Goal: Task Accomplishment & Management: Use online tool/utility

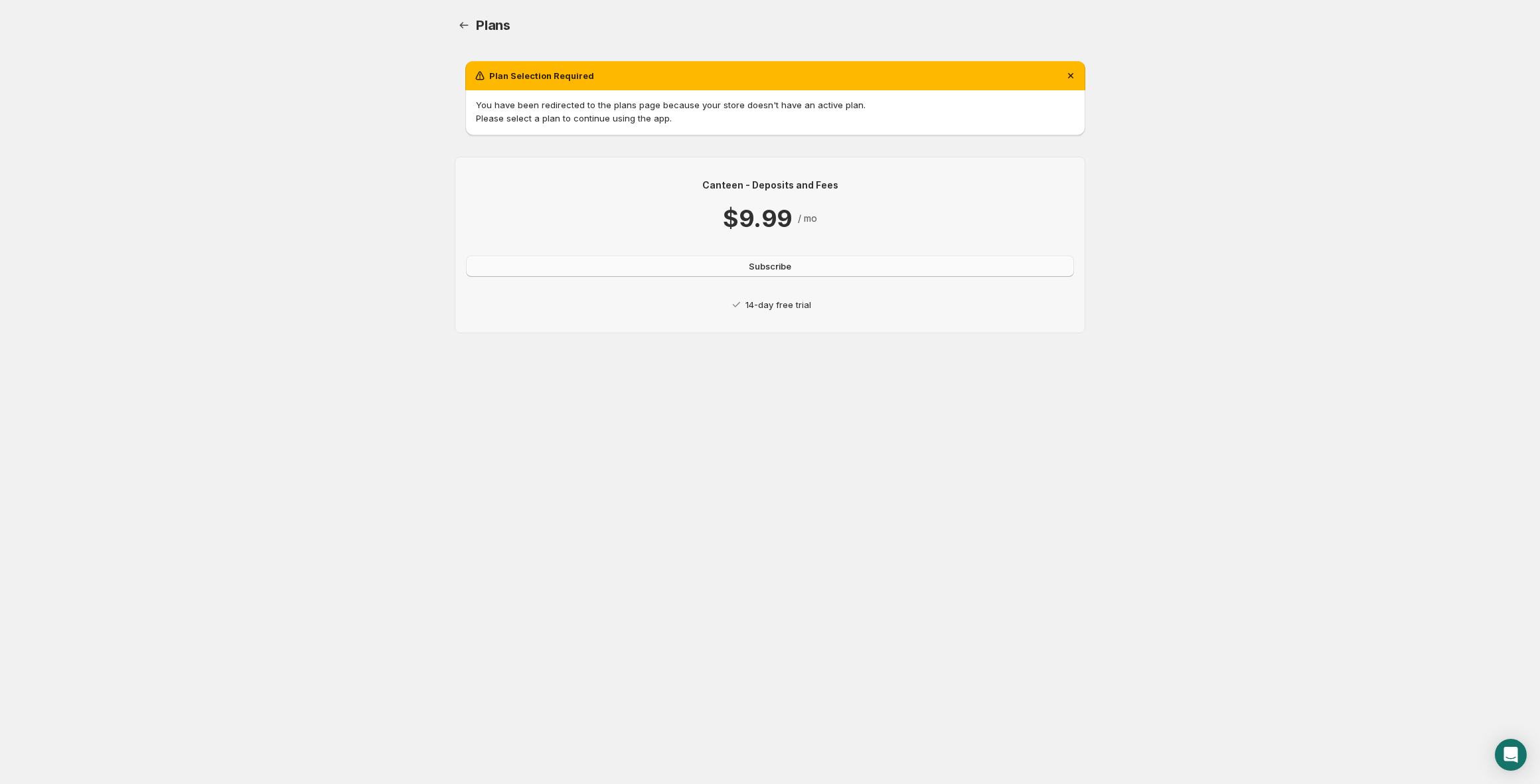
click at [790, 271] on span "Subscribe" at bounding box center [770, 266] width 43 height 14
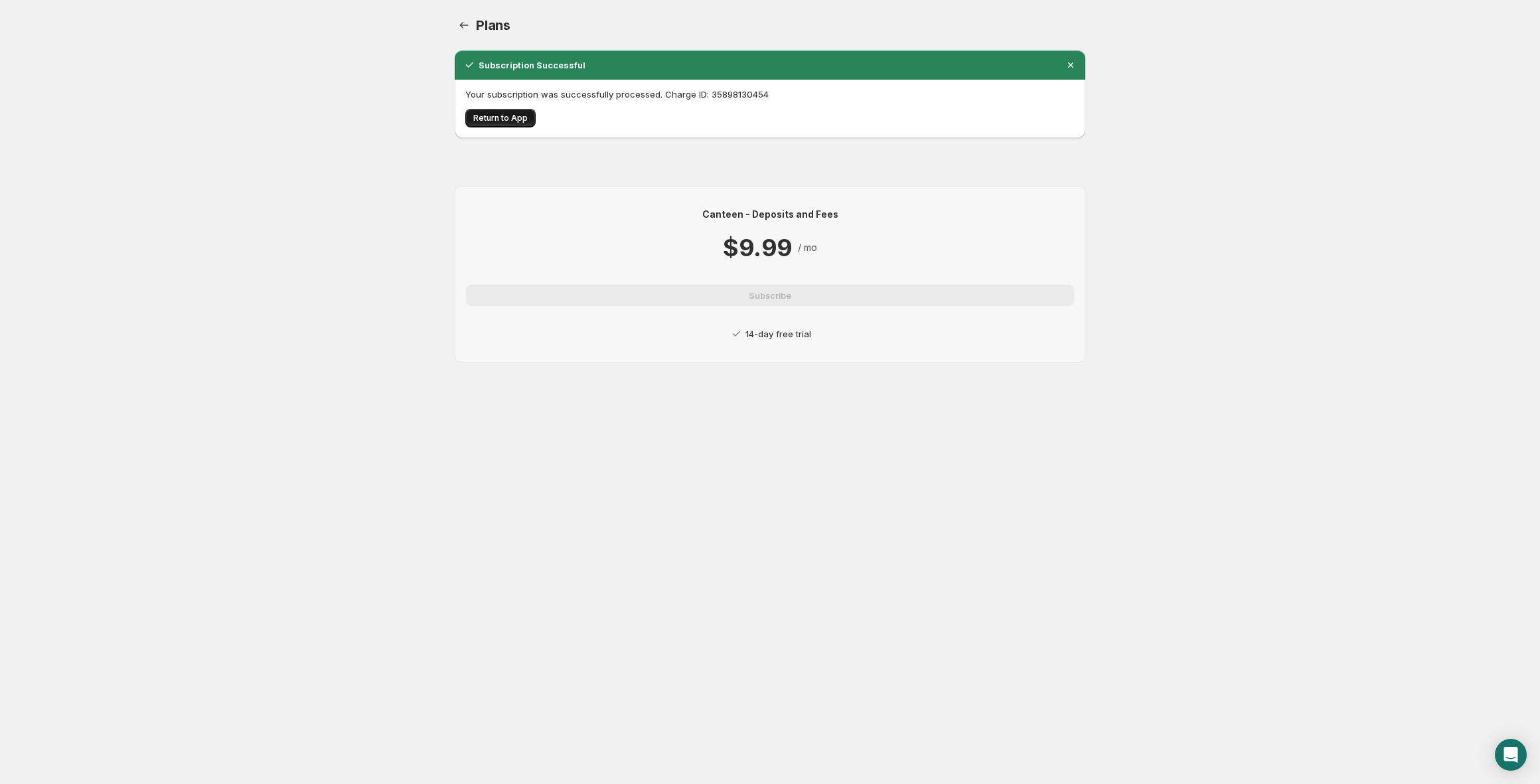
click at [510, 115] on span "Return to App" at bounding box center [500, 118] width 55 height 11
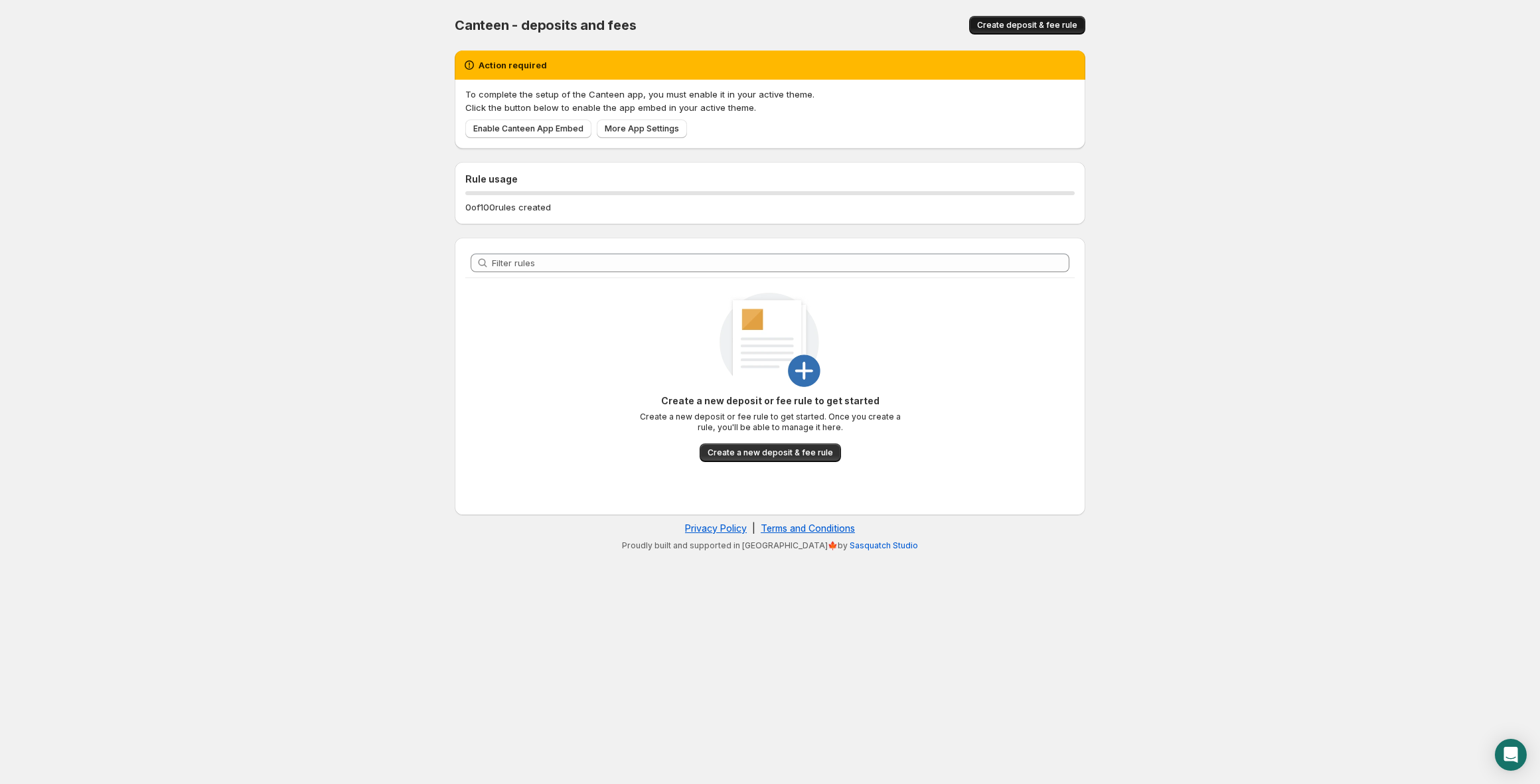
click at [1054, 22] on span "Create deposit & fee rule" at bounding box center [1027, 25] width 100 height 11
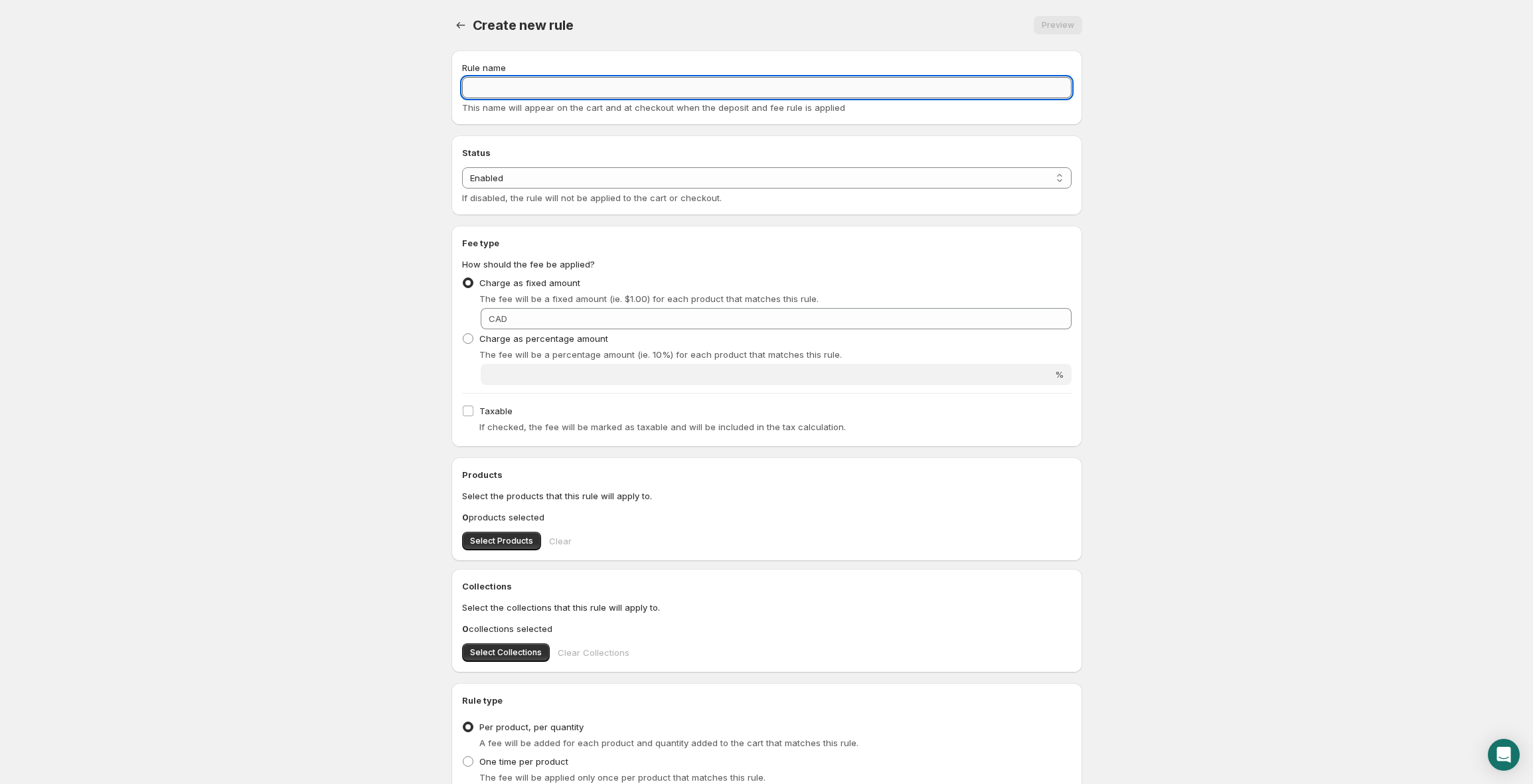
click at [578, 89] on input "Rule name" at bounding box center [767, 87] width 609 height 21
type input "A&E Fee"
click at [626, 176] on select "Enabled Disabled" at bounding box center [767, 178] width 609 height 21
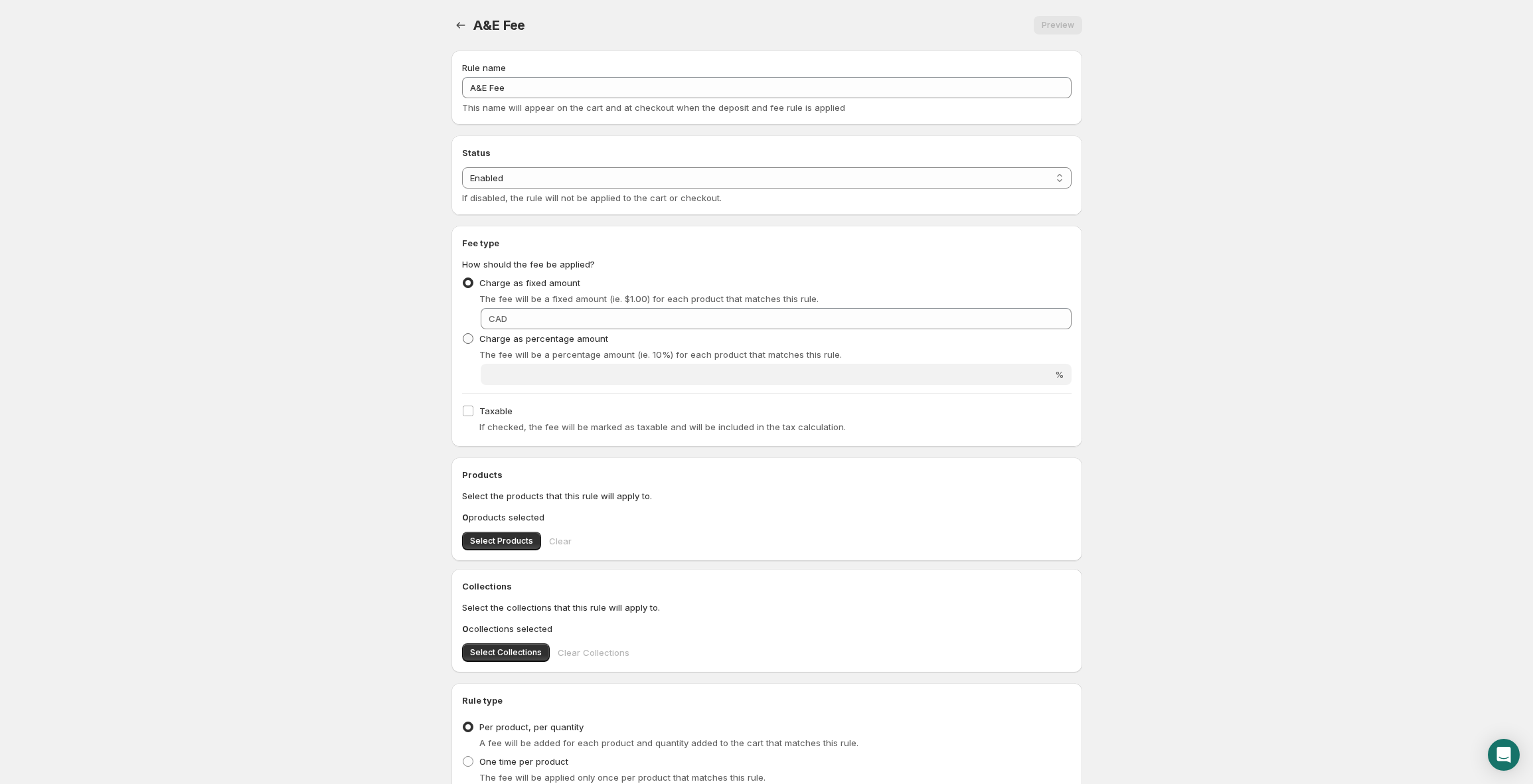
click at [536, 336] on span "Charge as percentage amount" at bounding box center [544, 338] width 129 height 11
click at [463, 334] on input "Charge as percentage amount" at bounding box center [463, 333] width 1 height 1
radio input "true"
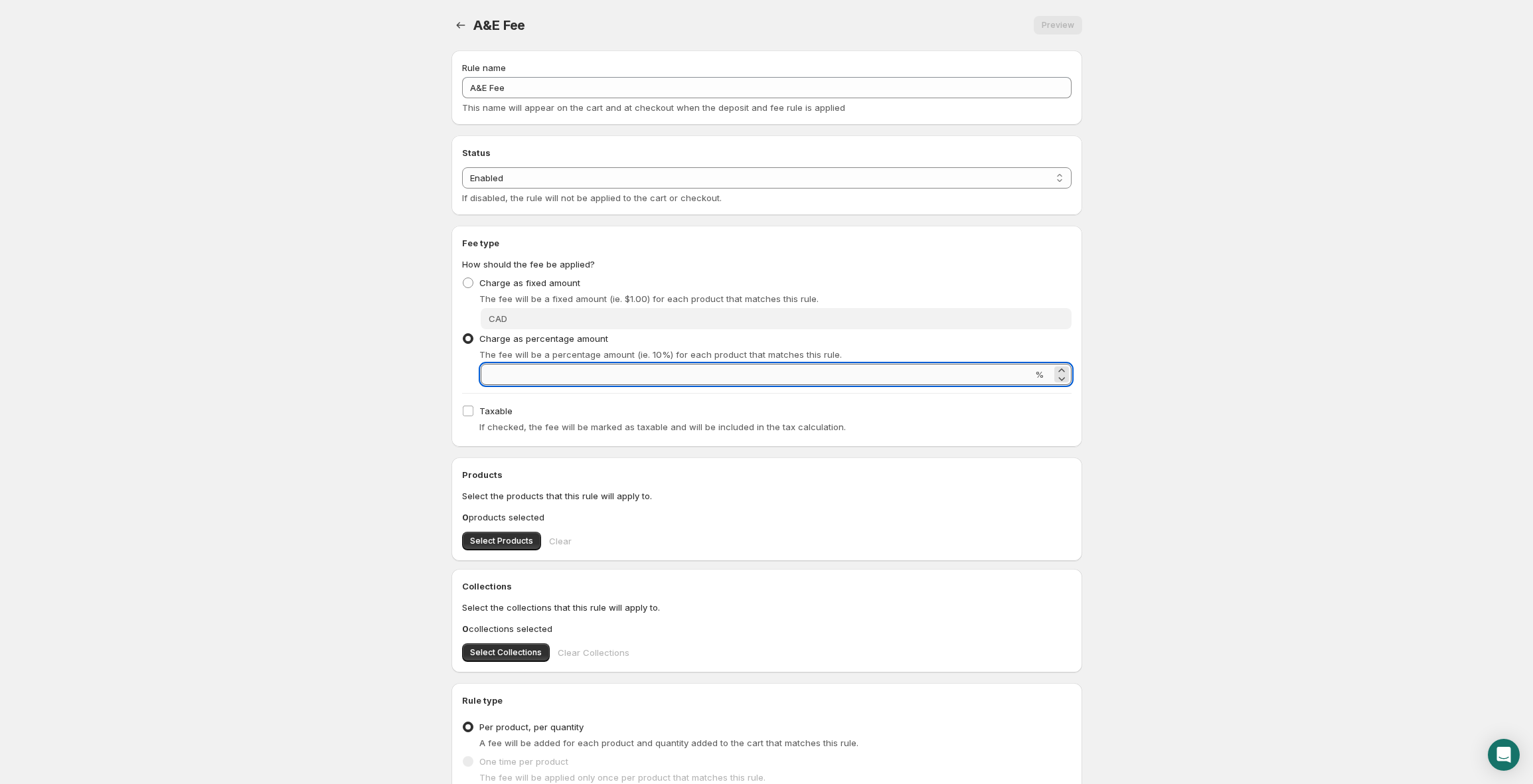
click at [530, 384] on input "Percentage amount" at bounding box center [757, 374] width 552 height 21
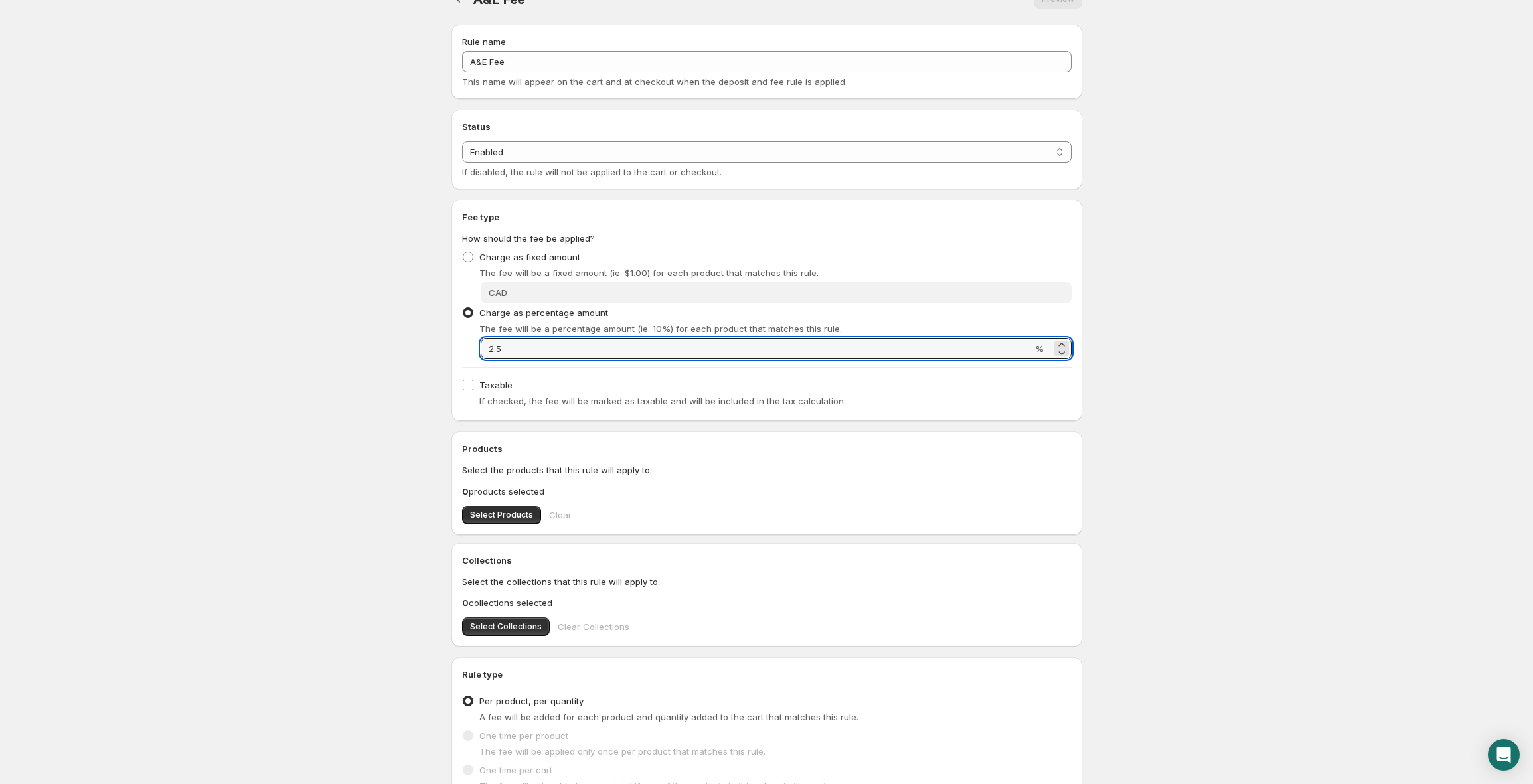
scroll to position [63, 0]
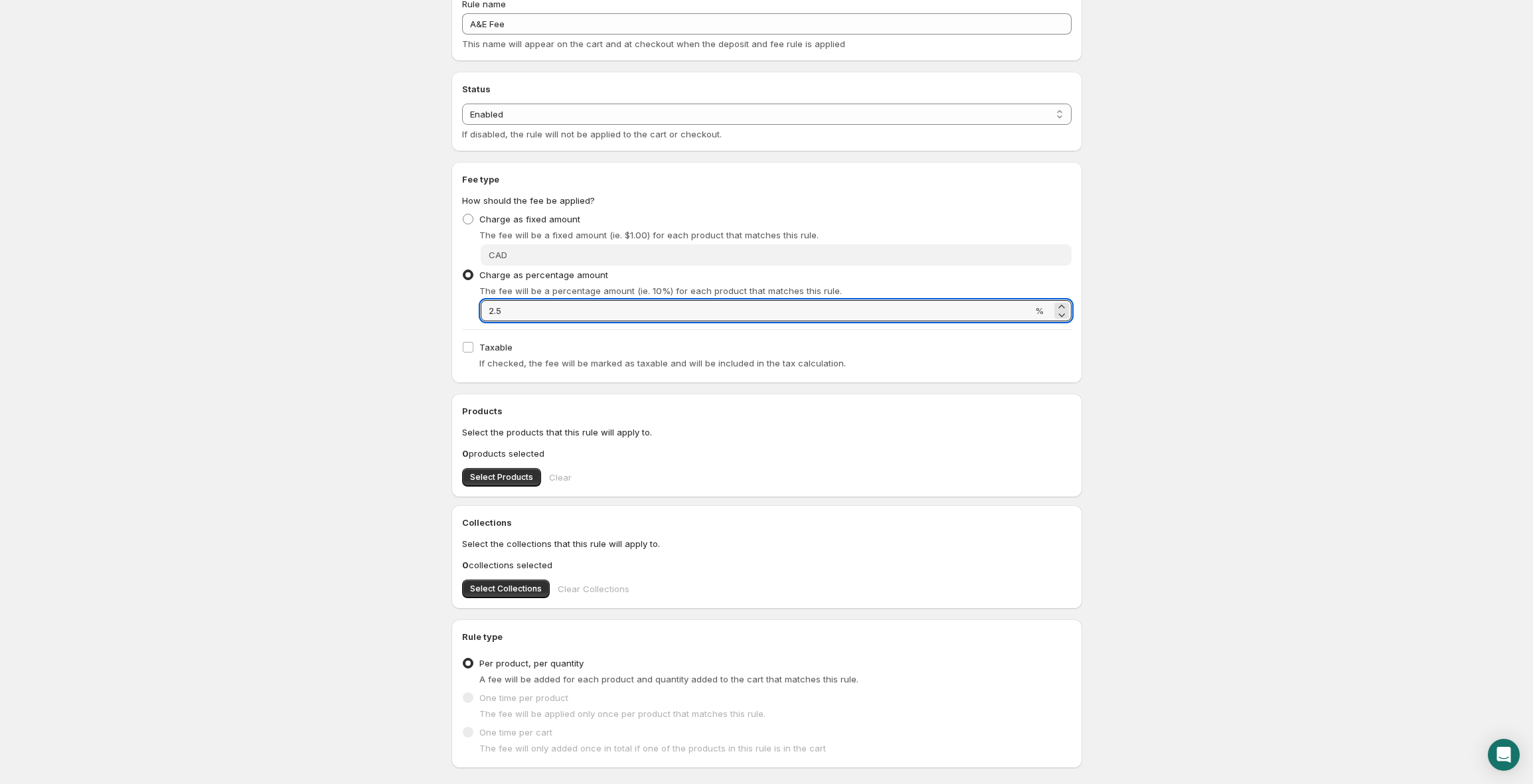
type input "2.5"
click at [367, 362] on body "Home Help A&E Fee. This page is ready A&E Fee Preview More actions Preview Rule…" at bounding box center [766, 328] width 1533 height 784
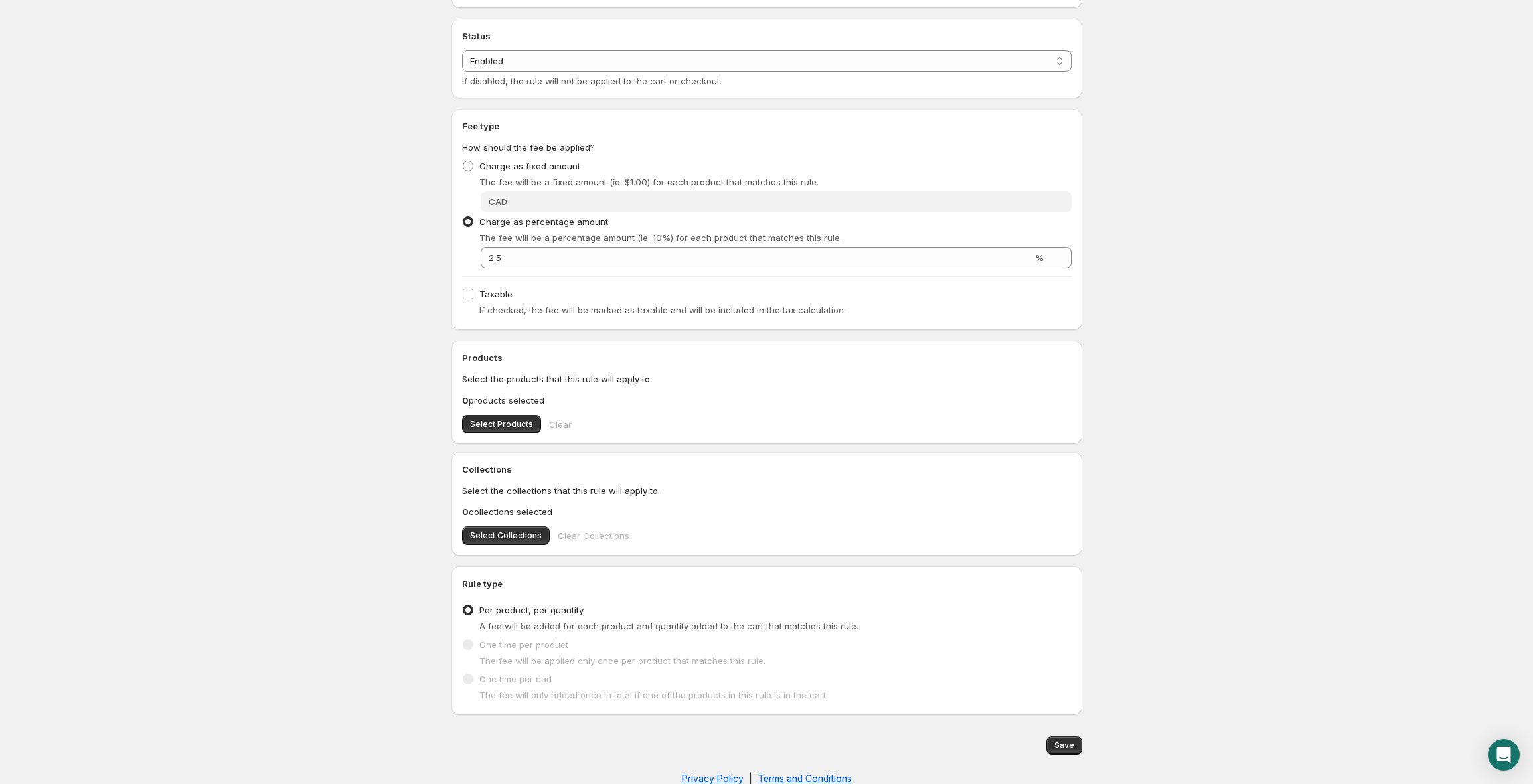
scroll to position [140, 0]
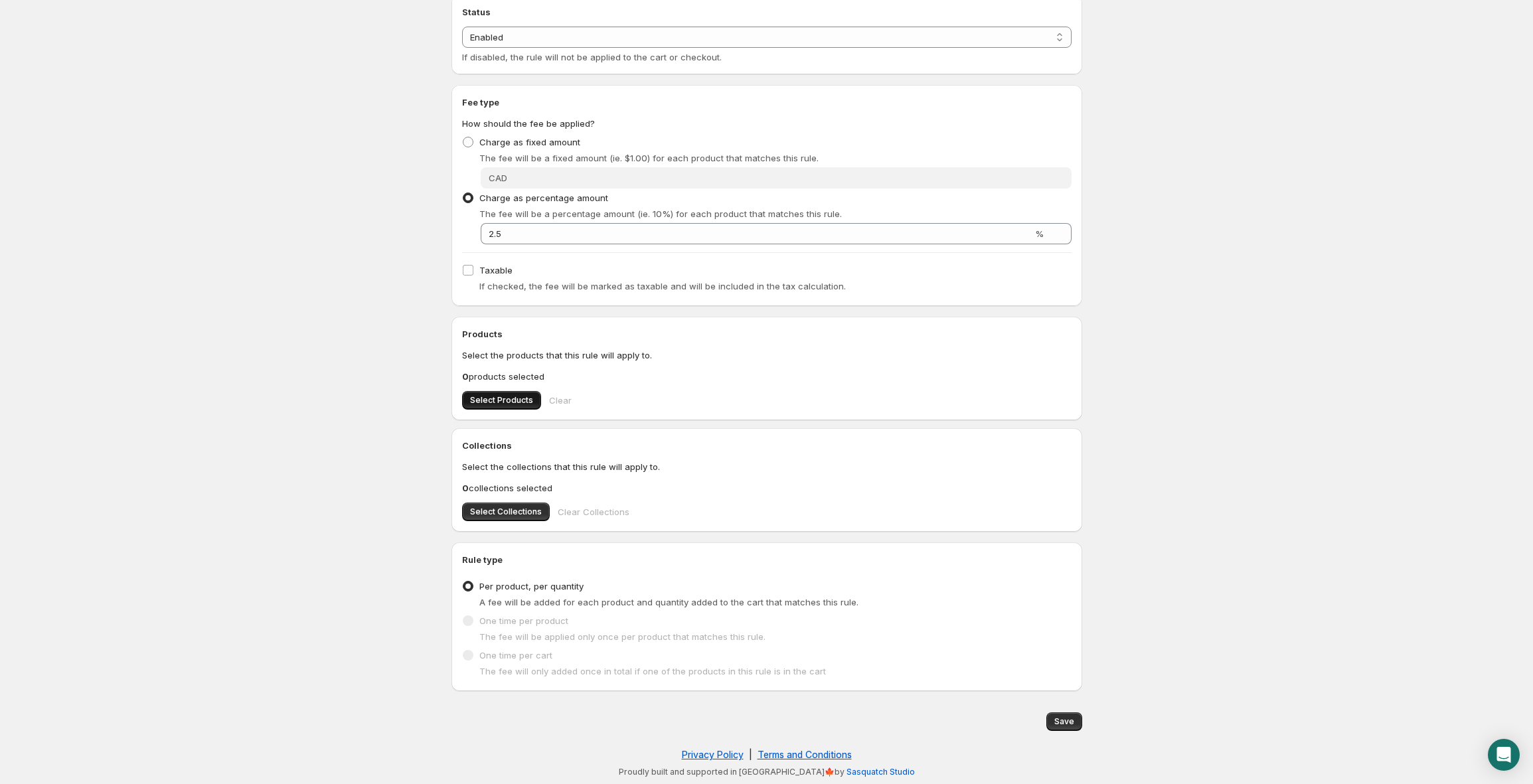
click at [491, 401] on span "Select Products" at bounding box center [501, 400] width 63 height 11
click at [551, 396] on span "Clear" at bounding box center [560, 400] width 22 height 14
click at [469, 142] on span at bounding box center [468, 142] width 11 height 11
click at [463, 137] on input "Charge as fixed amount" at bounding box center [463, 136] width 1 height 1
radio input "true"
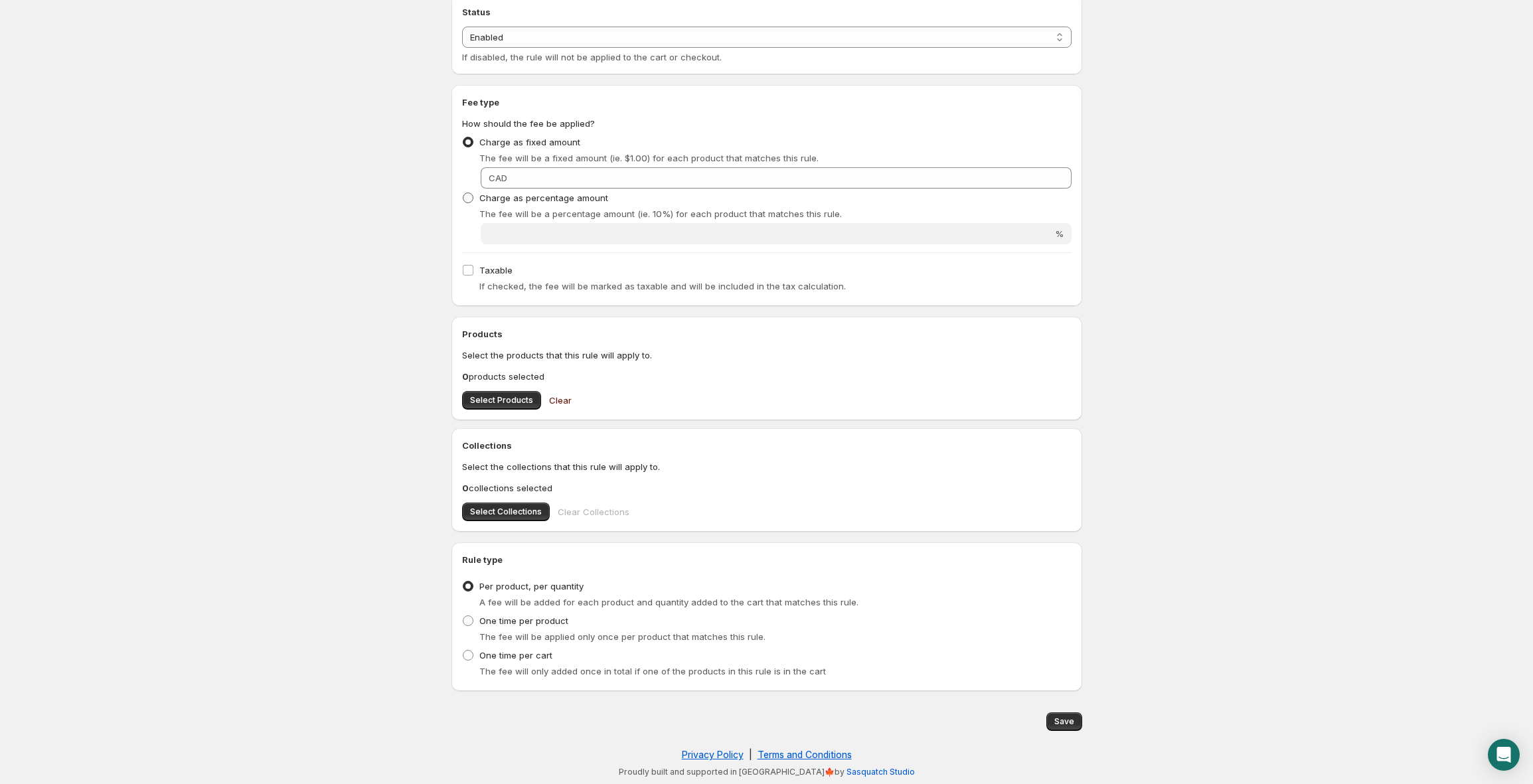
click at [465, 195] on span at bounding box center [468, 198] width 11 height 11
click at [463, 193] on input "Charge as percentage amount" at bounding box center [463, 192] width 1 height 1
radio input "true"
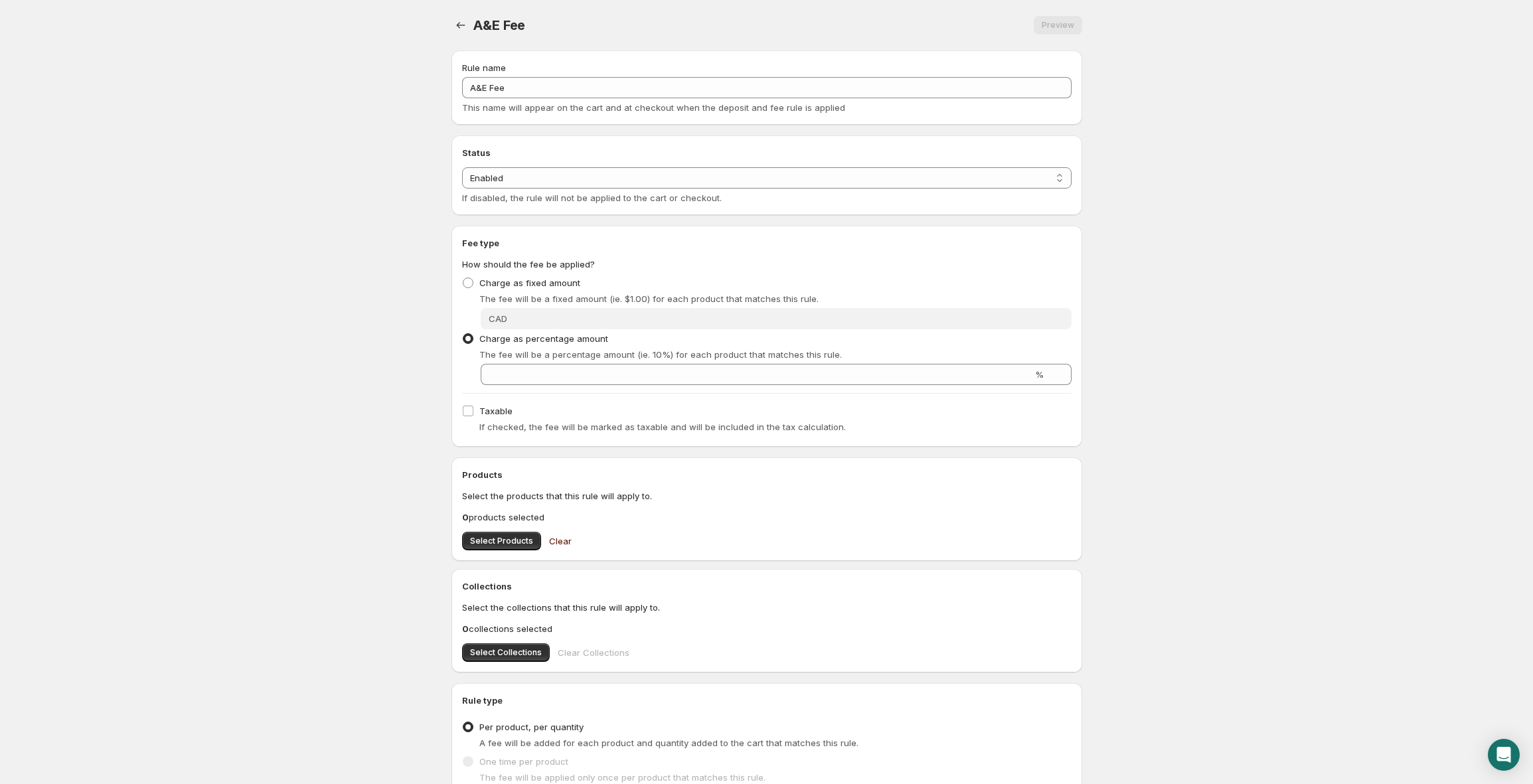
radio input "true"
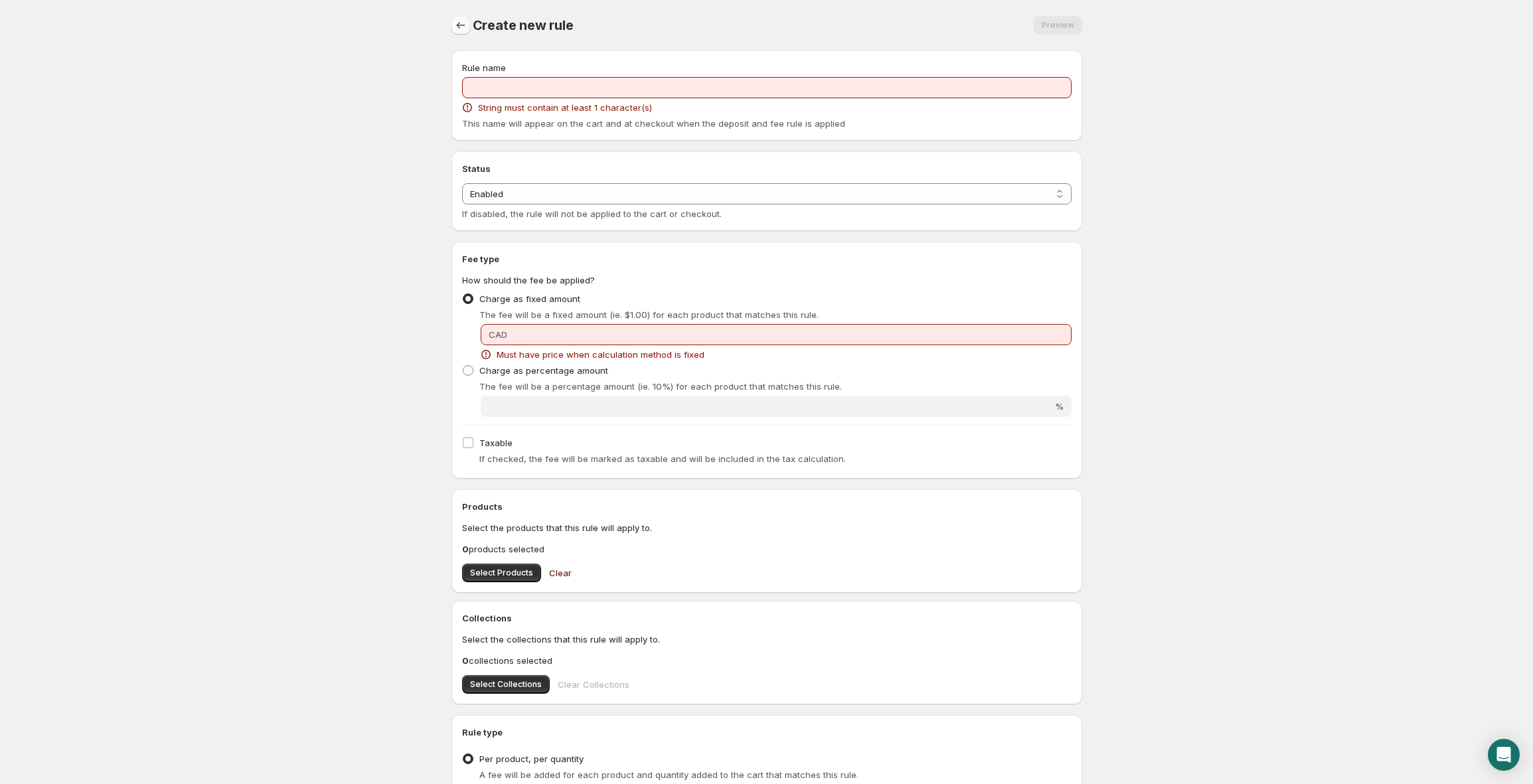
click at [462, 23] on icon "Settings" at bounding box center [461, 26] width 14 height 14
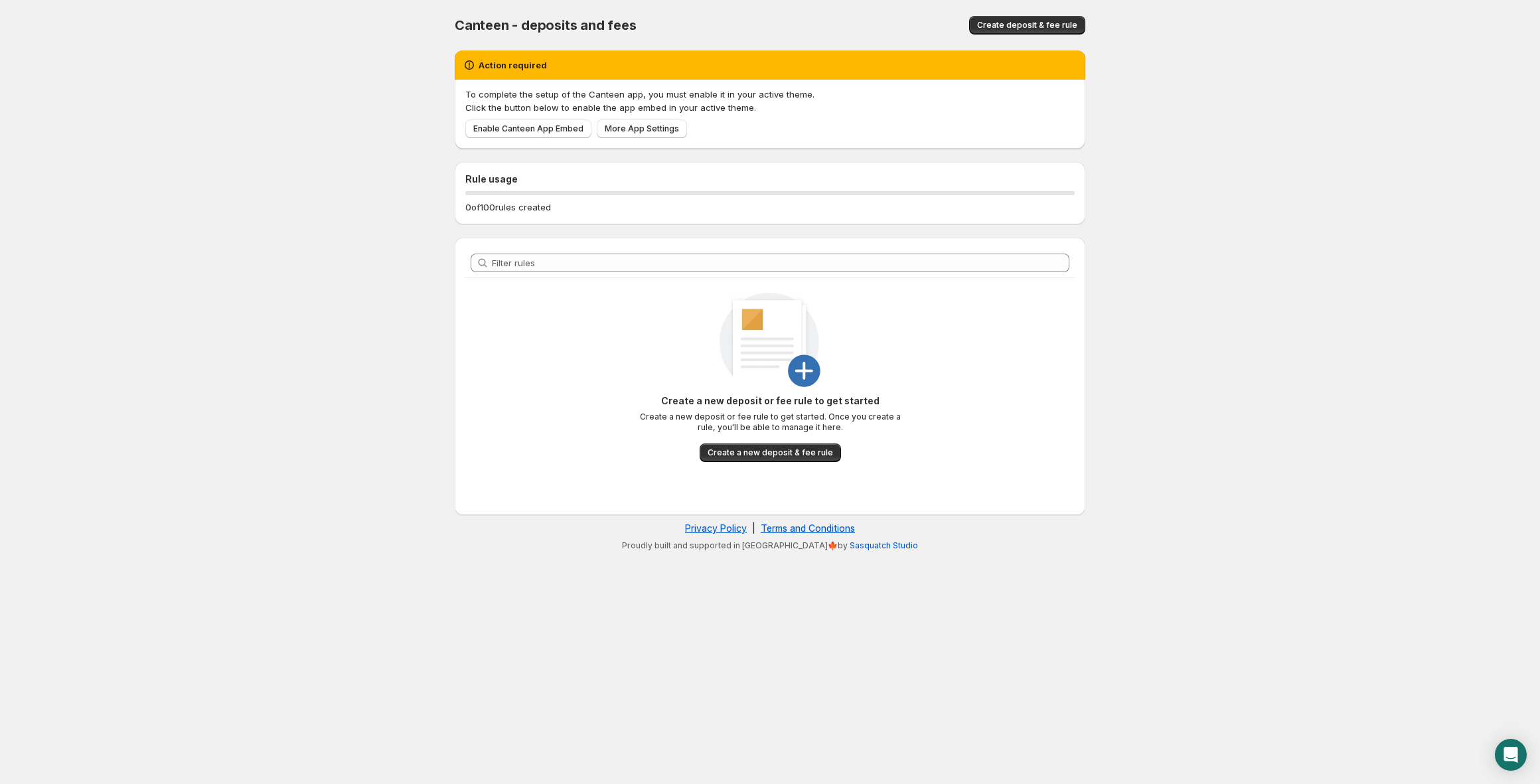
click at [636, 140] on div "To complete the setup of the Canteen app, you must enable it in your active the…" at bounding box center [770, 114] width 631 height 69
click at [638, 129] on span "More App Settings" at bounding box center [642, 129] width 74 height 11
